Goal: Transaction & Acquisition: Purchase product/service

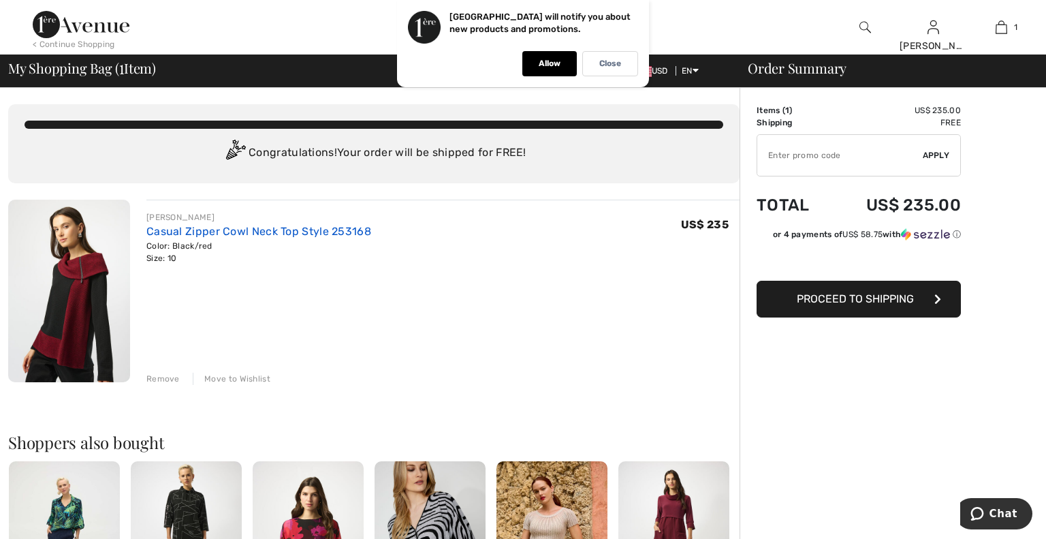
click at [180, 231] on link "Casual Zipper Cowl Neck Top Style 253168" at bounding box center [258, 231] width 225 height 13
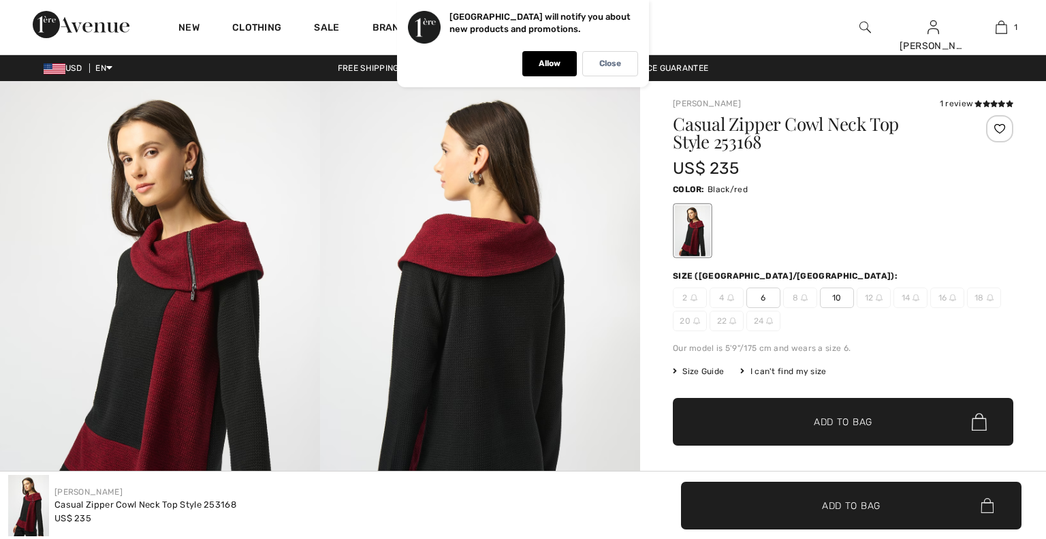
checkbox input "true"
